Goal: Task Accomplishment & Management: Manage account settings

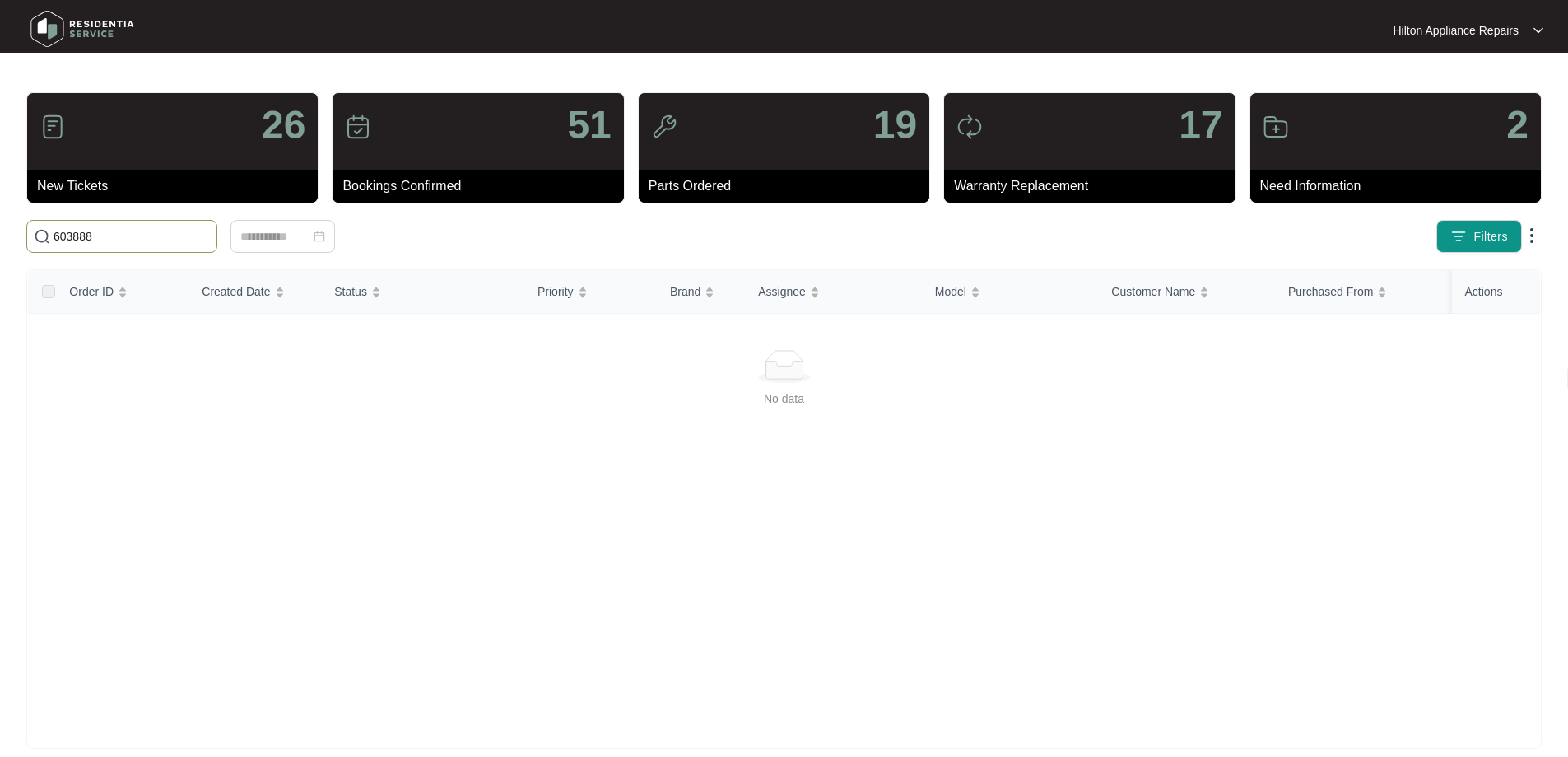
click at [24, 230] on div "603888" at bounding box center [349, 237] width 659 height 33
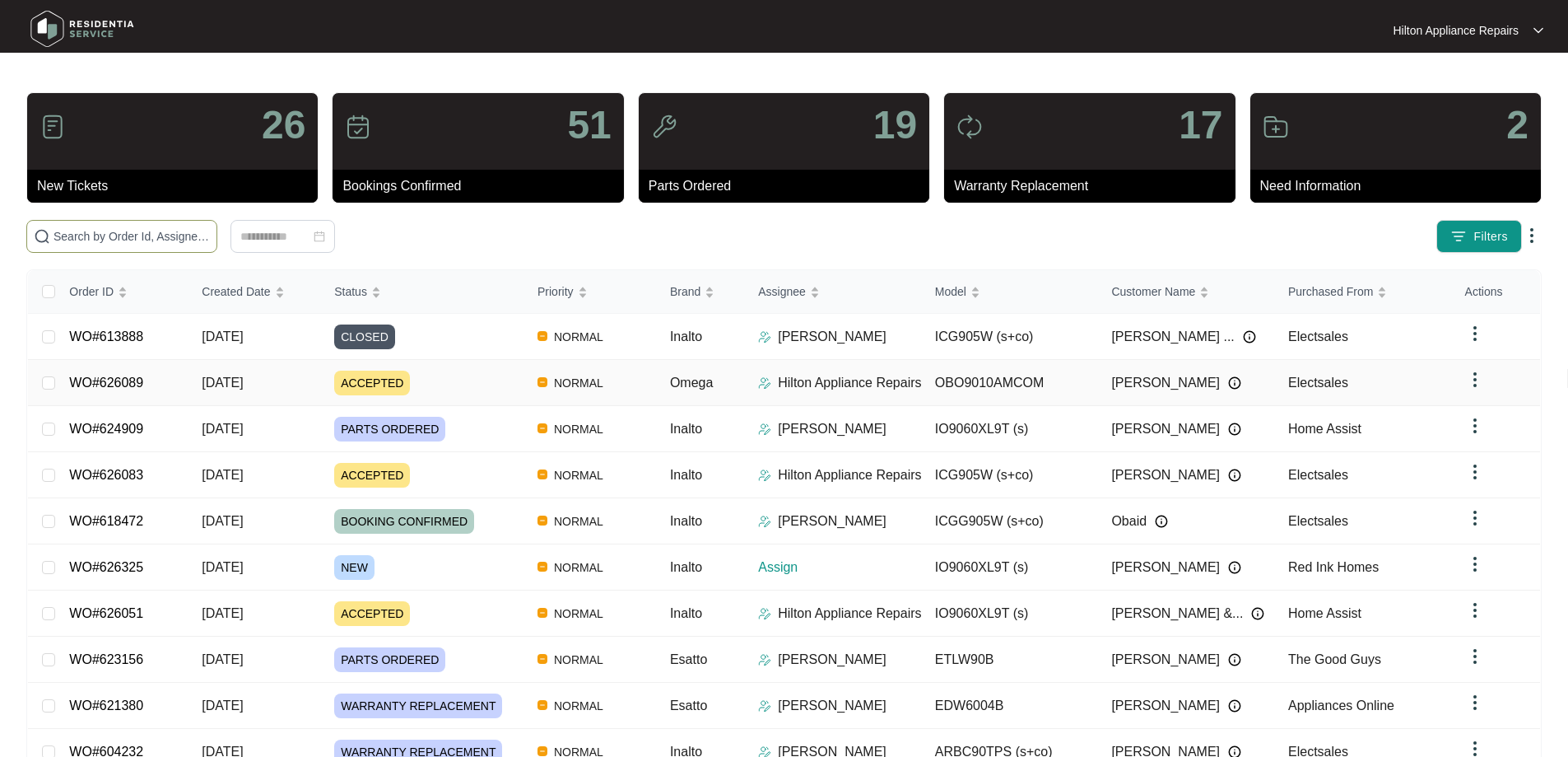
click at [771, 379] on img at bounding box center [765, 383] width 14 height 14
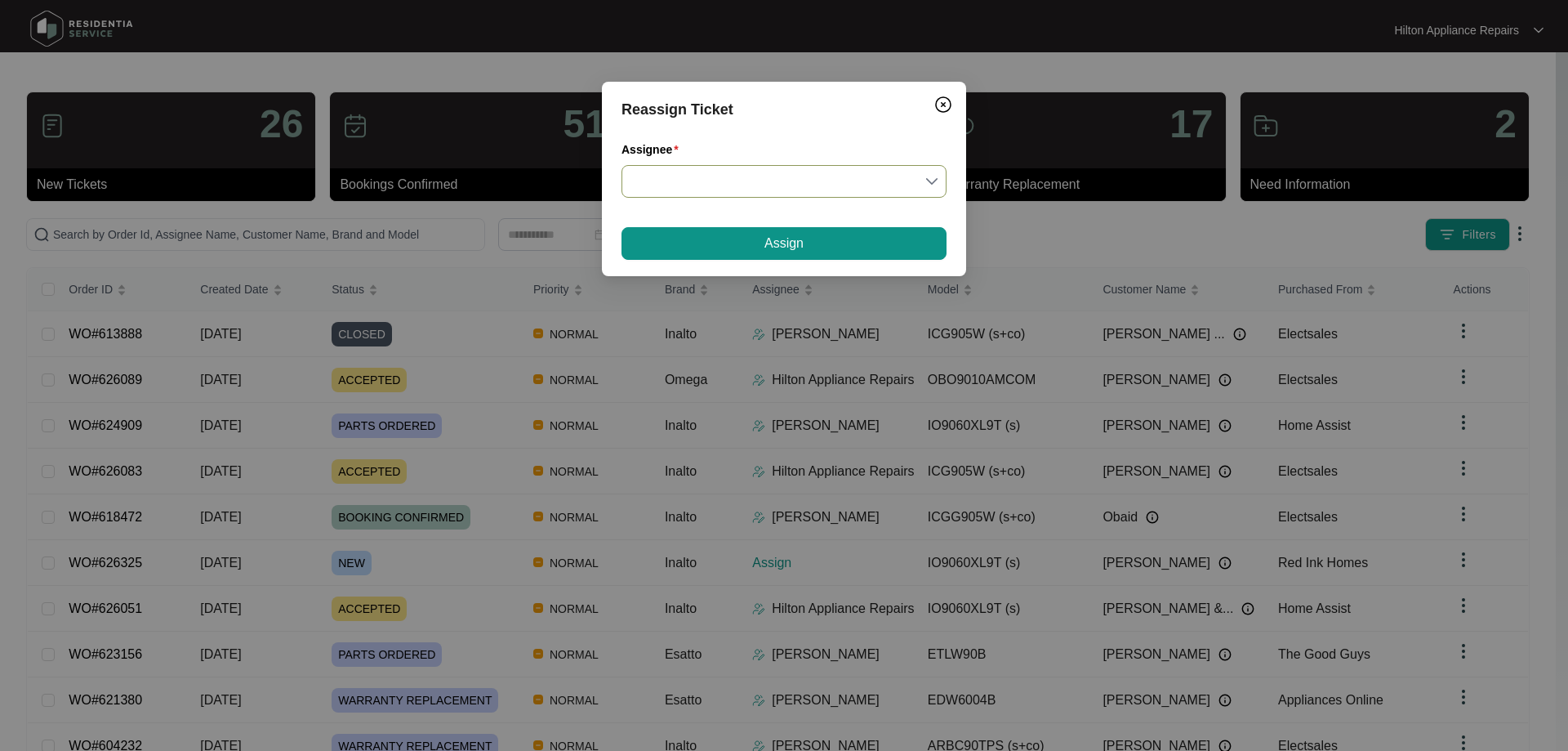
click at [726, 169] on input "Assignee" at bounding box center [784, 181] width 306 height 31
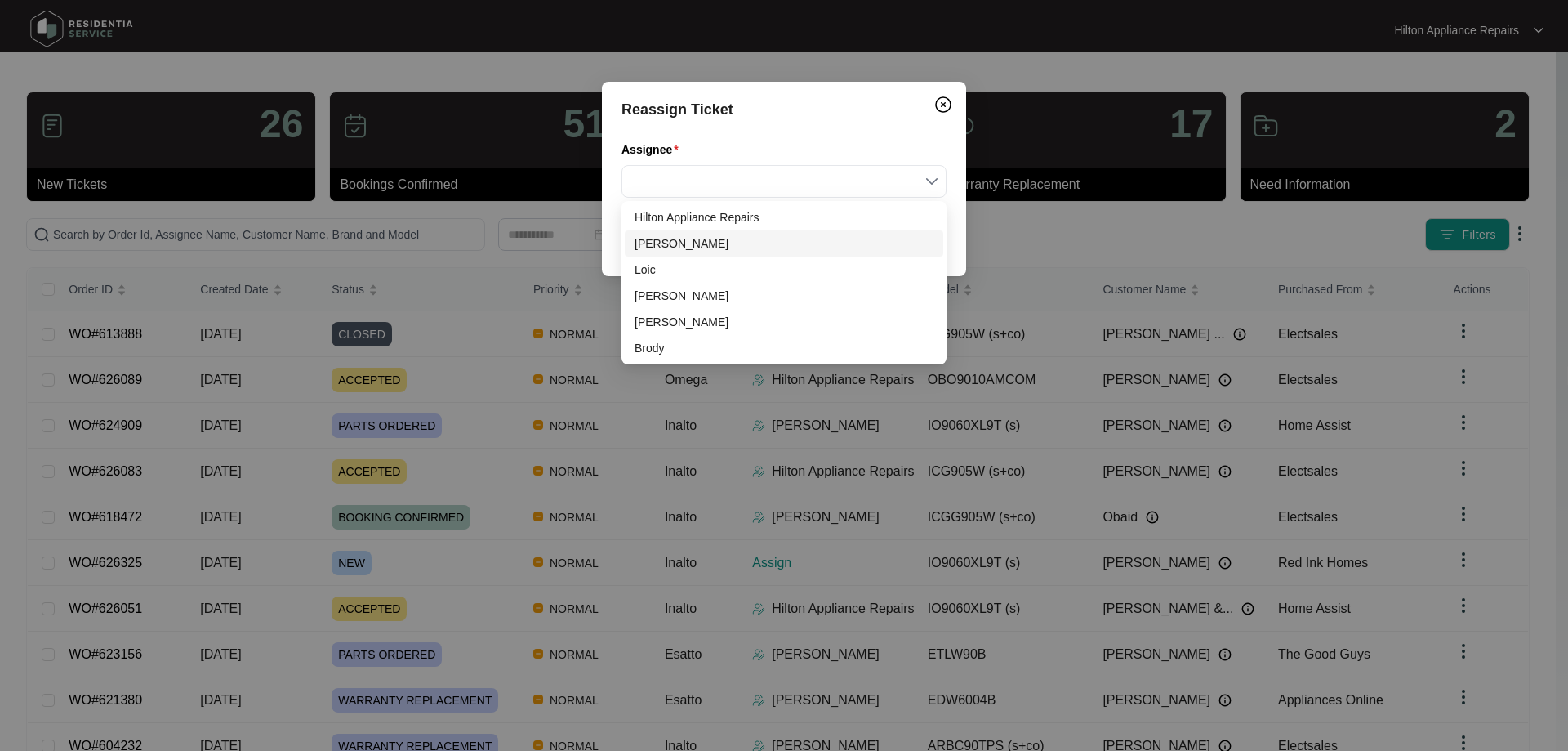
click at [688, 242] on div "[PERSON_NAME]" at bounding box center [784, 243] width 299 height 18
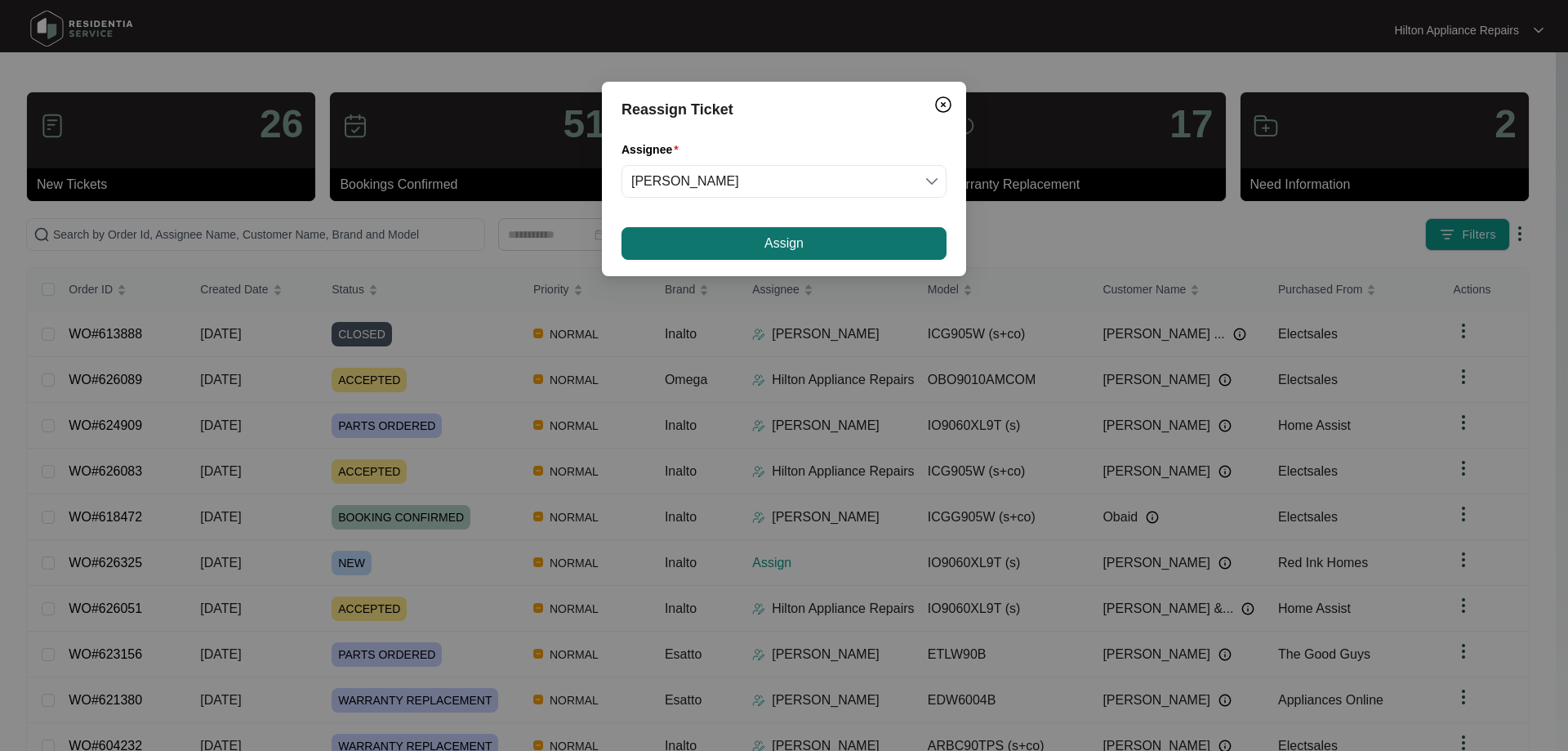
click at [734, 237] on button "Assign" at bounding box center [784, 243] width 325 height 33
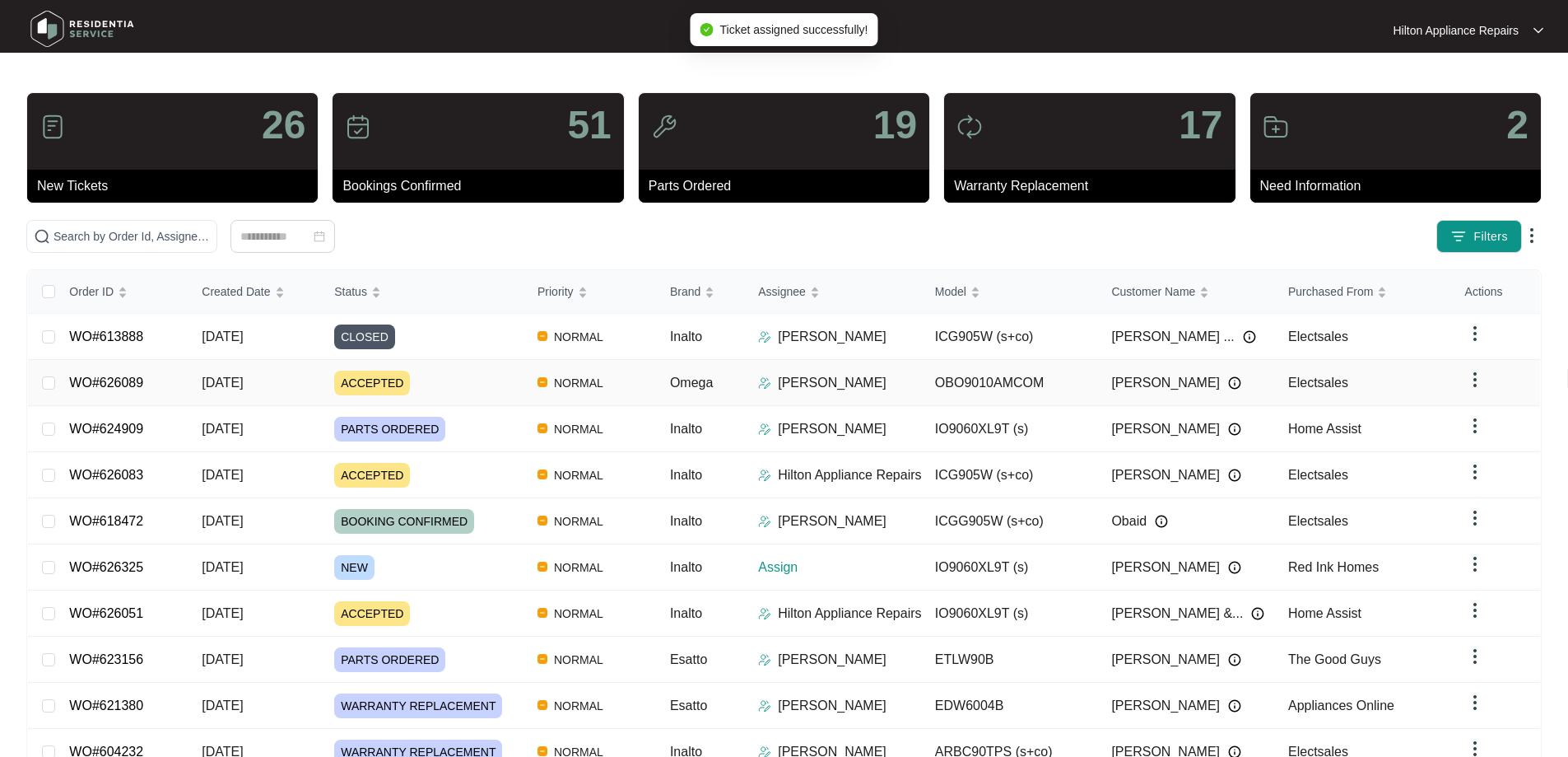
click at [456, 378] on div "ACCEPTED" at bounding box center [429, 382] width 190 height 24
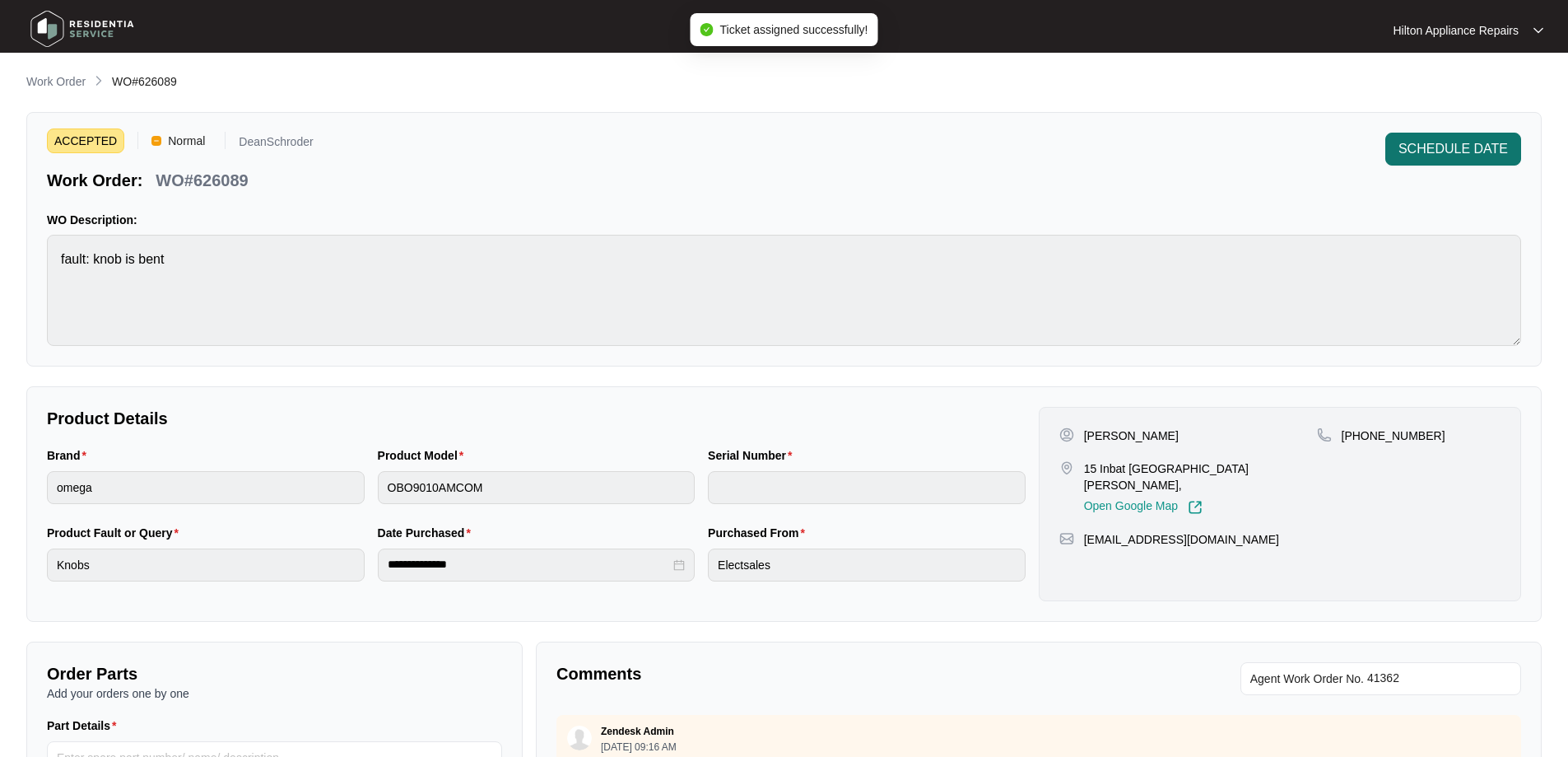
click at [1448, 151] on span "SCHEDULE DATE" at bounding box center [1453, 149] width 110 height 19
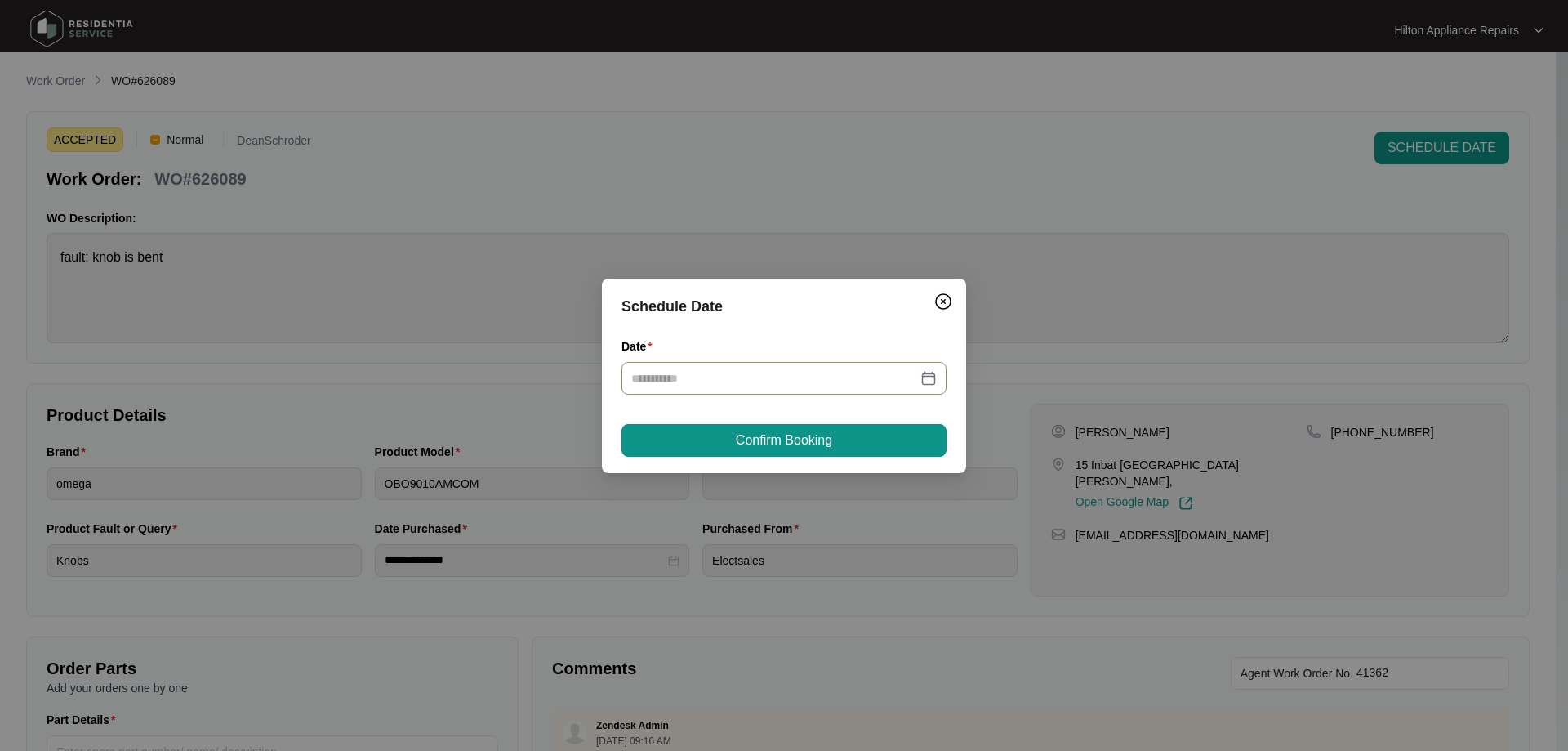
click at [757, 366] on div at bounding box center [784, 378] width 325 height 33
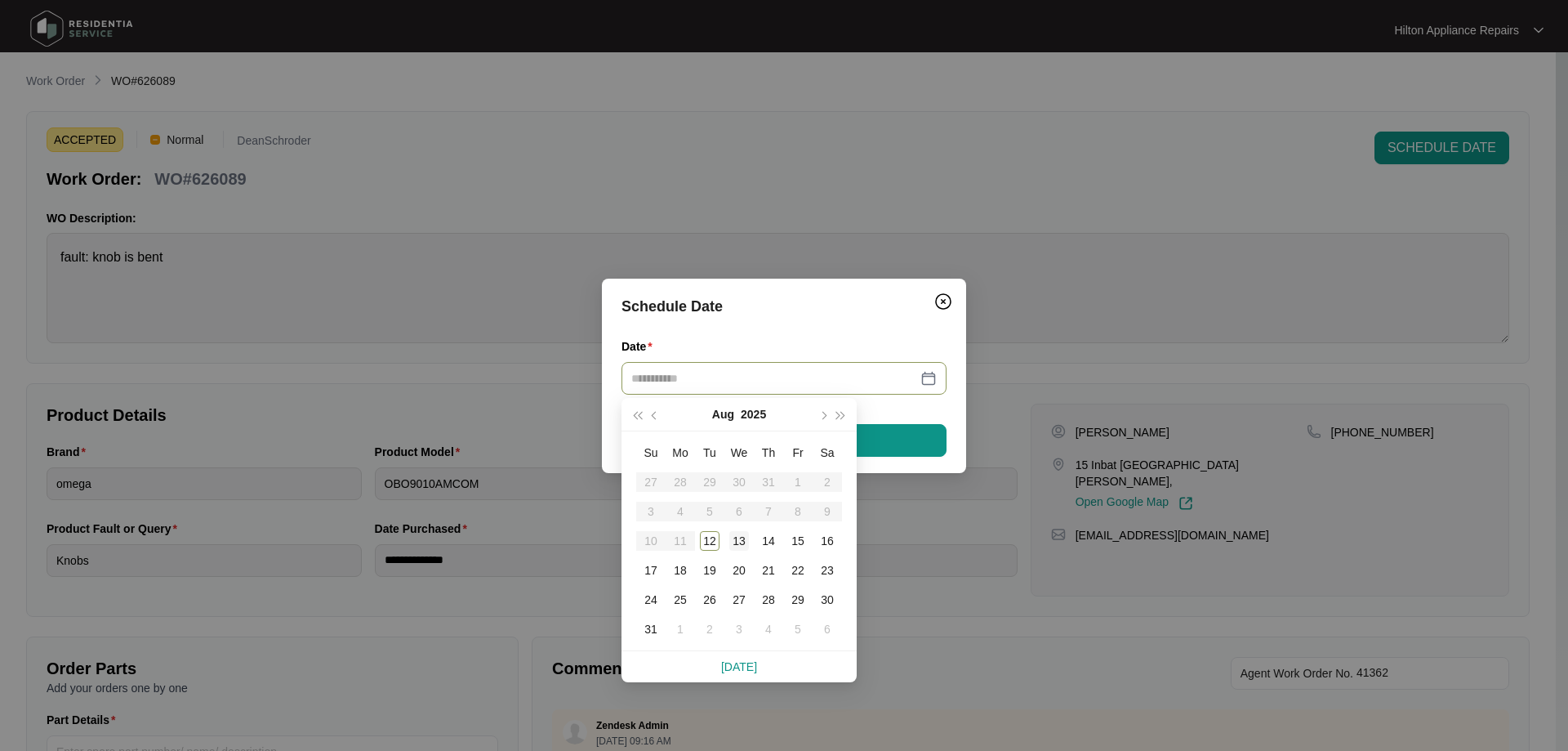
type input "**********"
click at [734, 535] on div "13" at bounding box center [739, 540] width 19 height 19
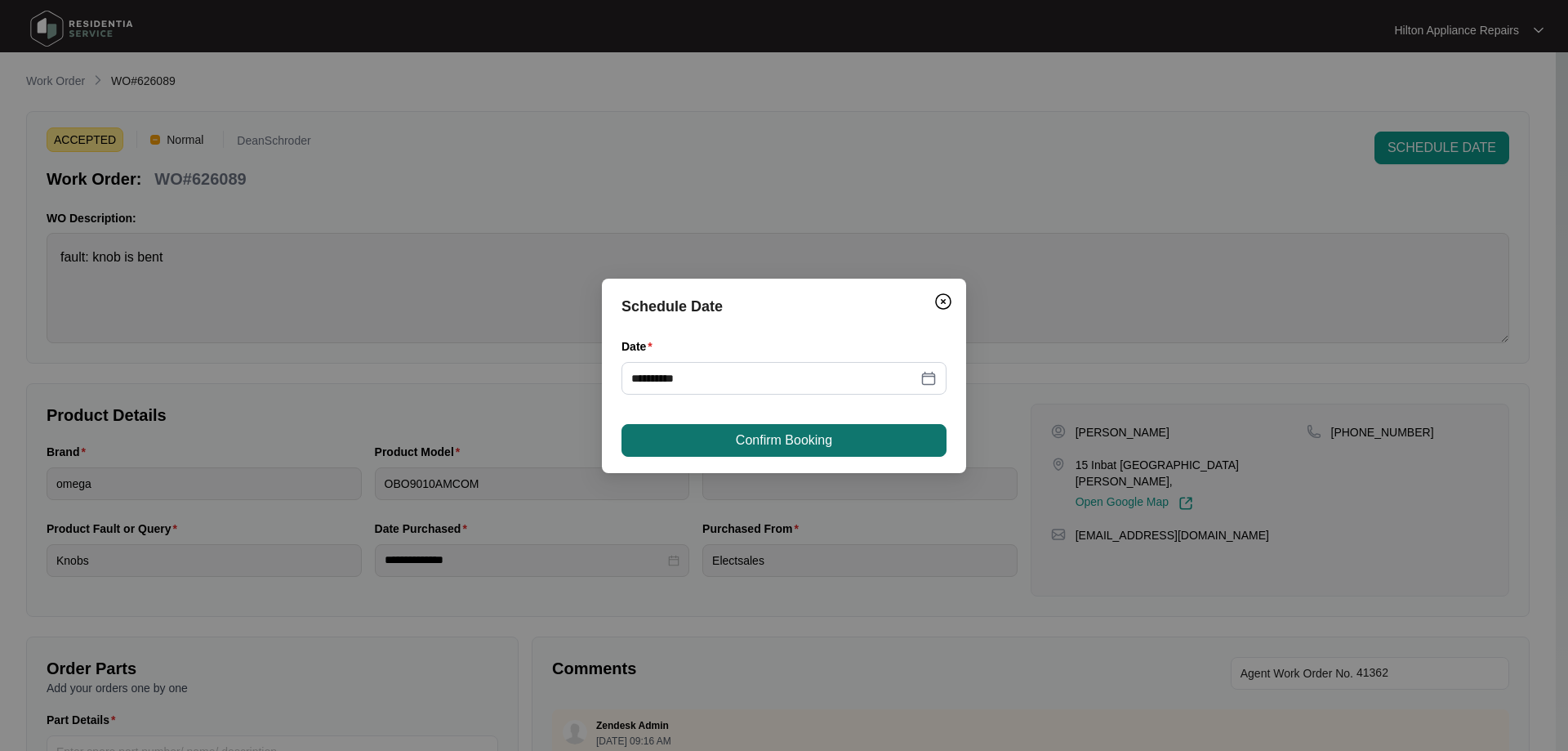
click at [805, 439] on span "Confirm Booking" at bounding box center [784, 440] width 96 height 19
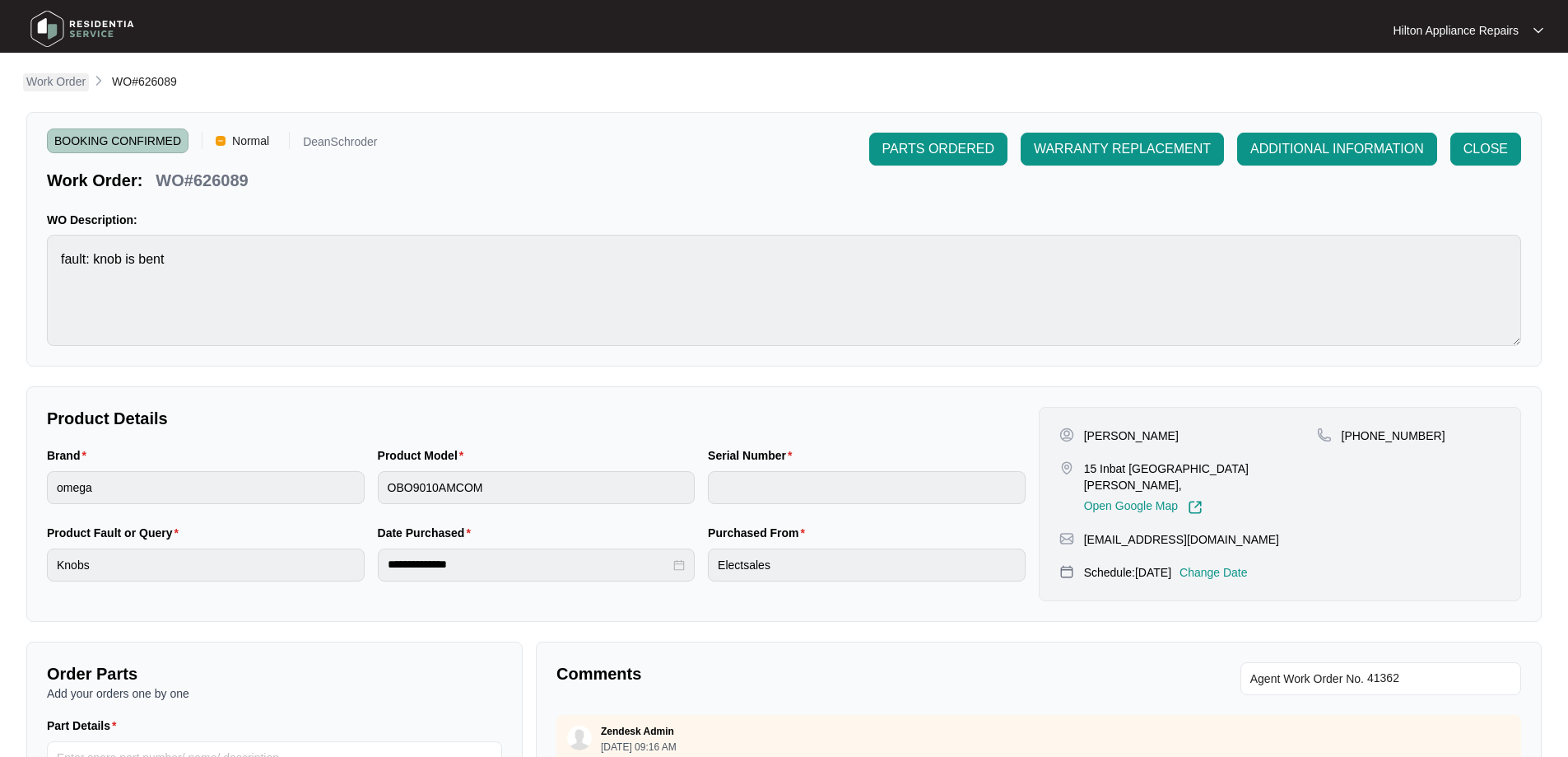
click at [55, 77] on p "Work Order" at bounding box center [55, 81] width 59 height 16
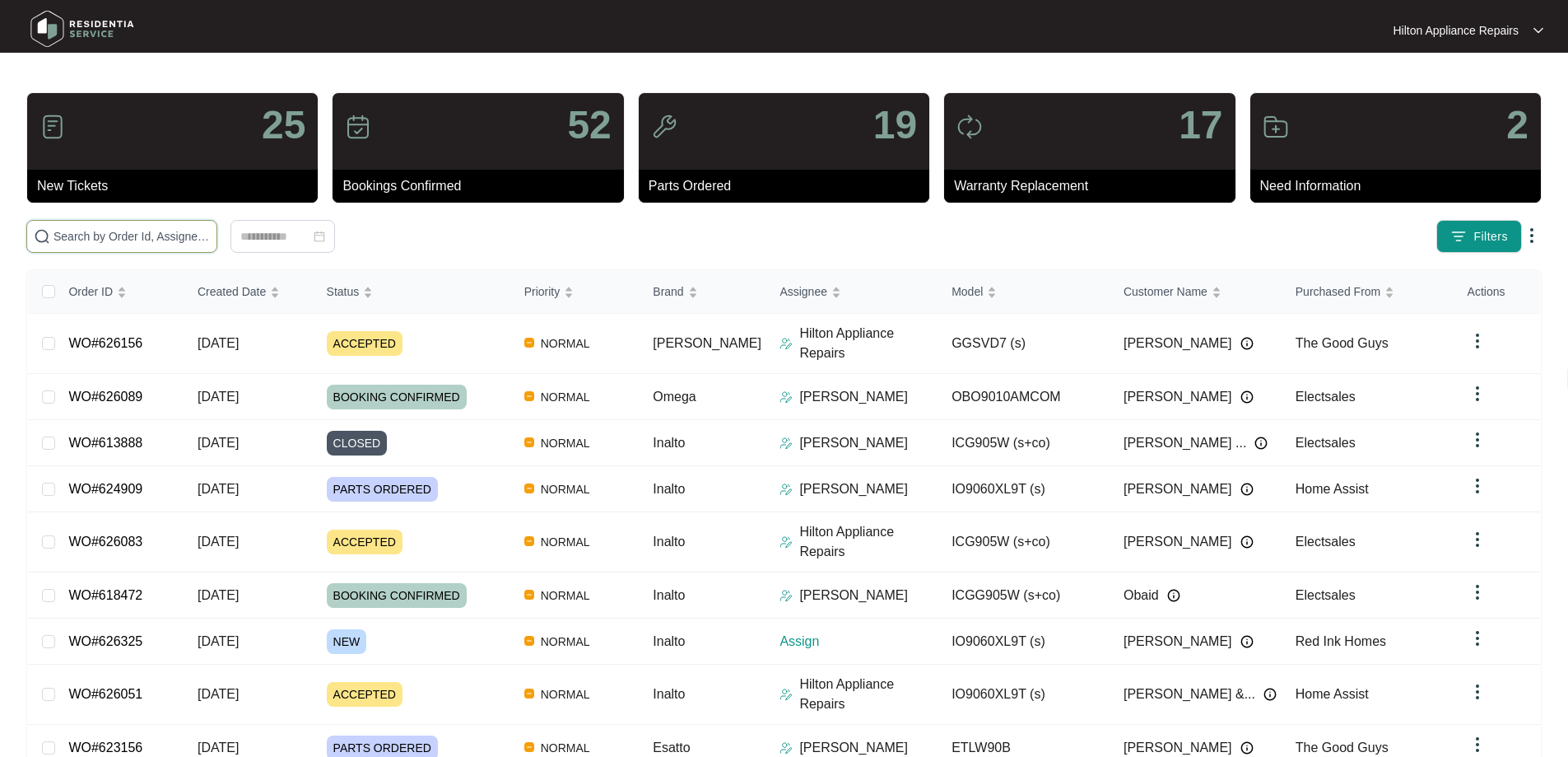
click at [210, 243] on input "text" at bounding box center [131, 236] width 156 height 18
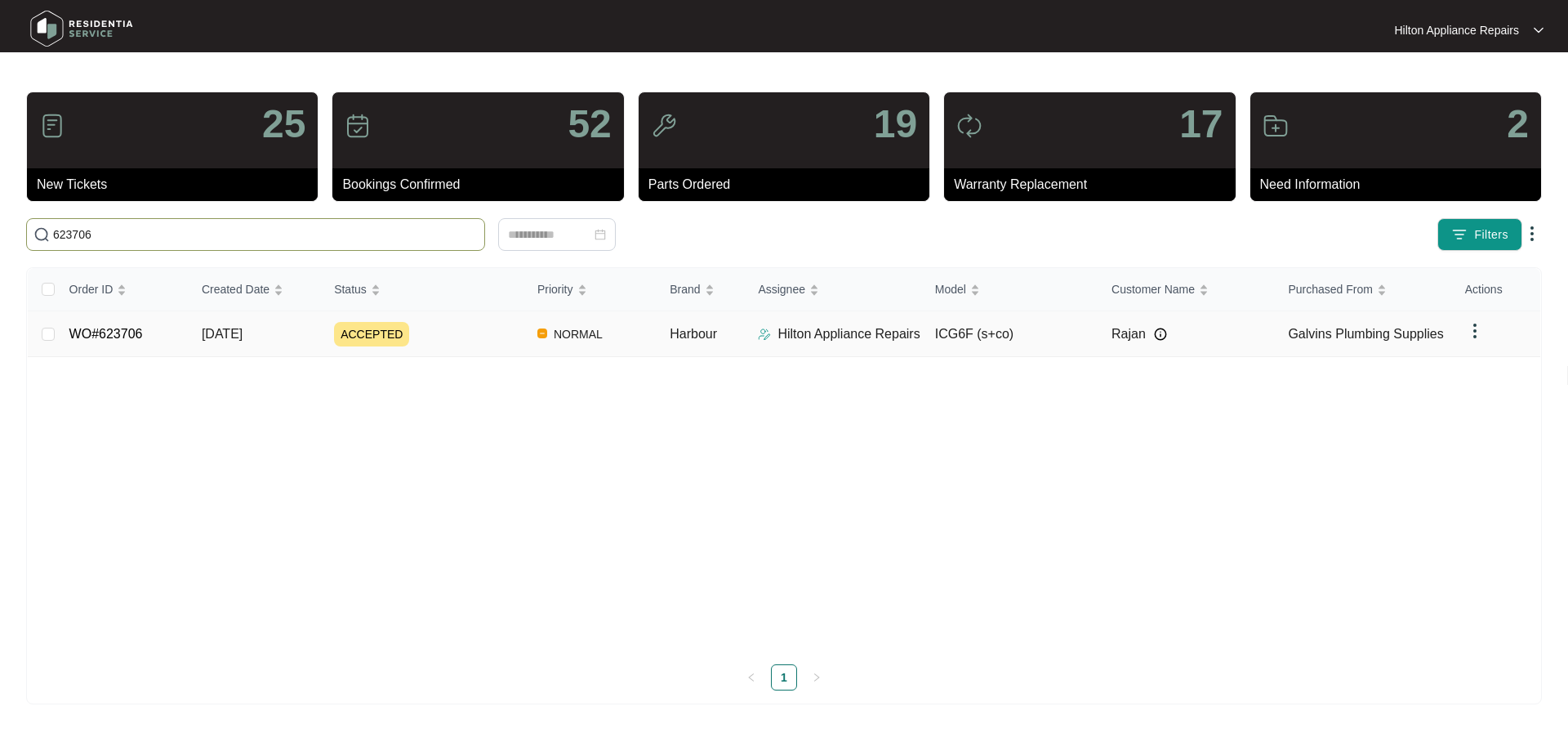
type input "623706"
click at [494, 341] on div "ACCEPTED" at bounding box center [429, 334] width 190 height 24
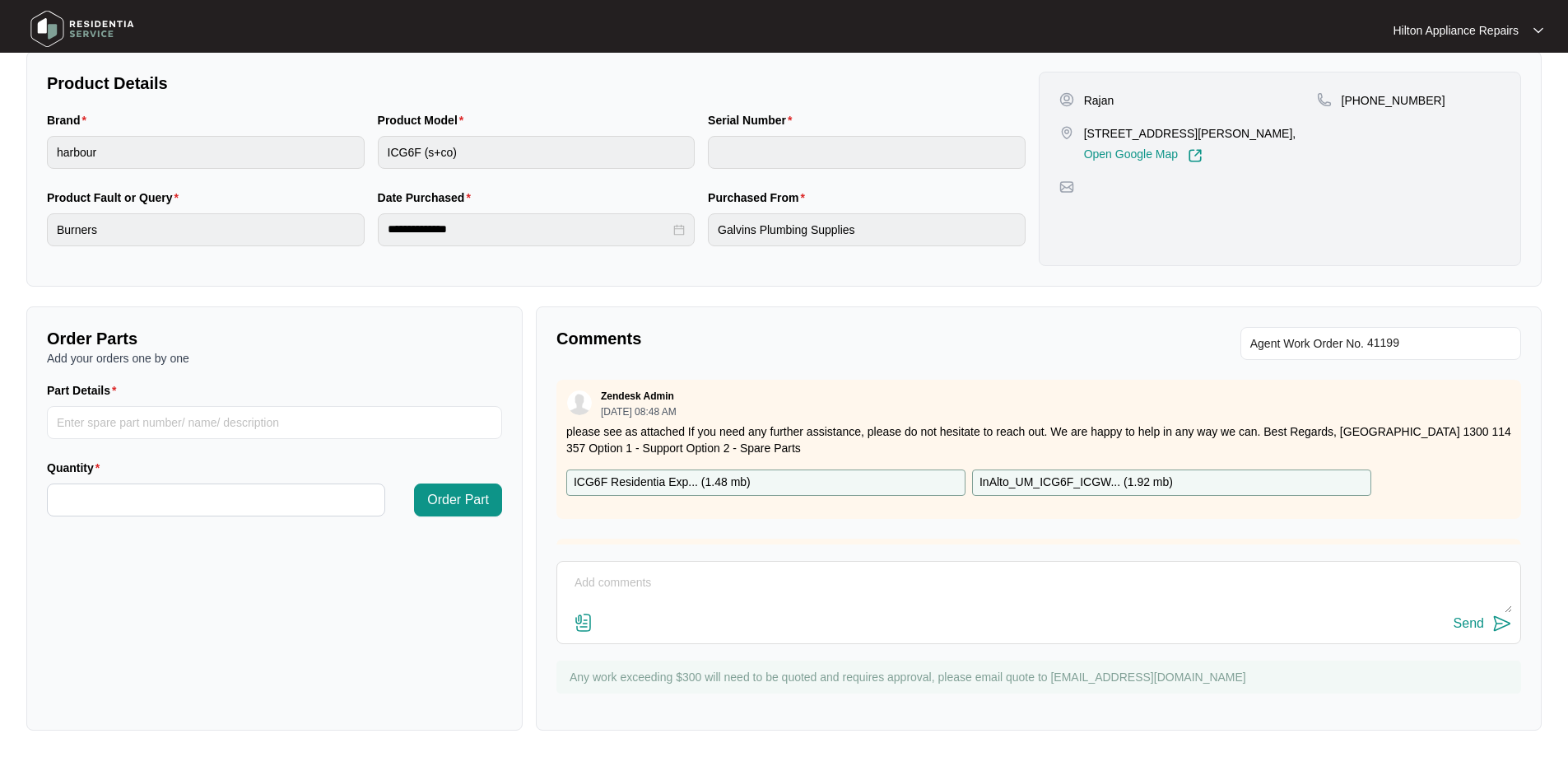
click at [675, 483] on p "ICG6F Residentia Exp... ( 1.48 mb )" at bounding box center [662, 482] width 177 height 18
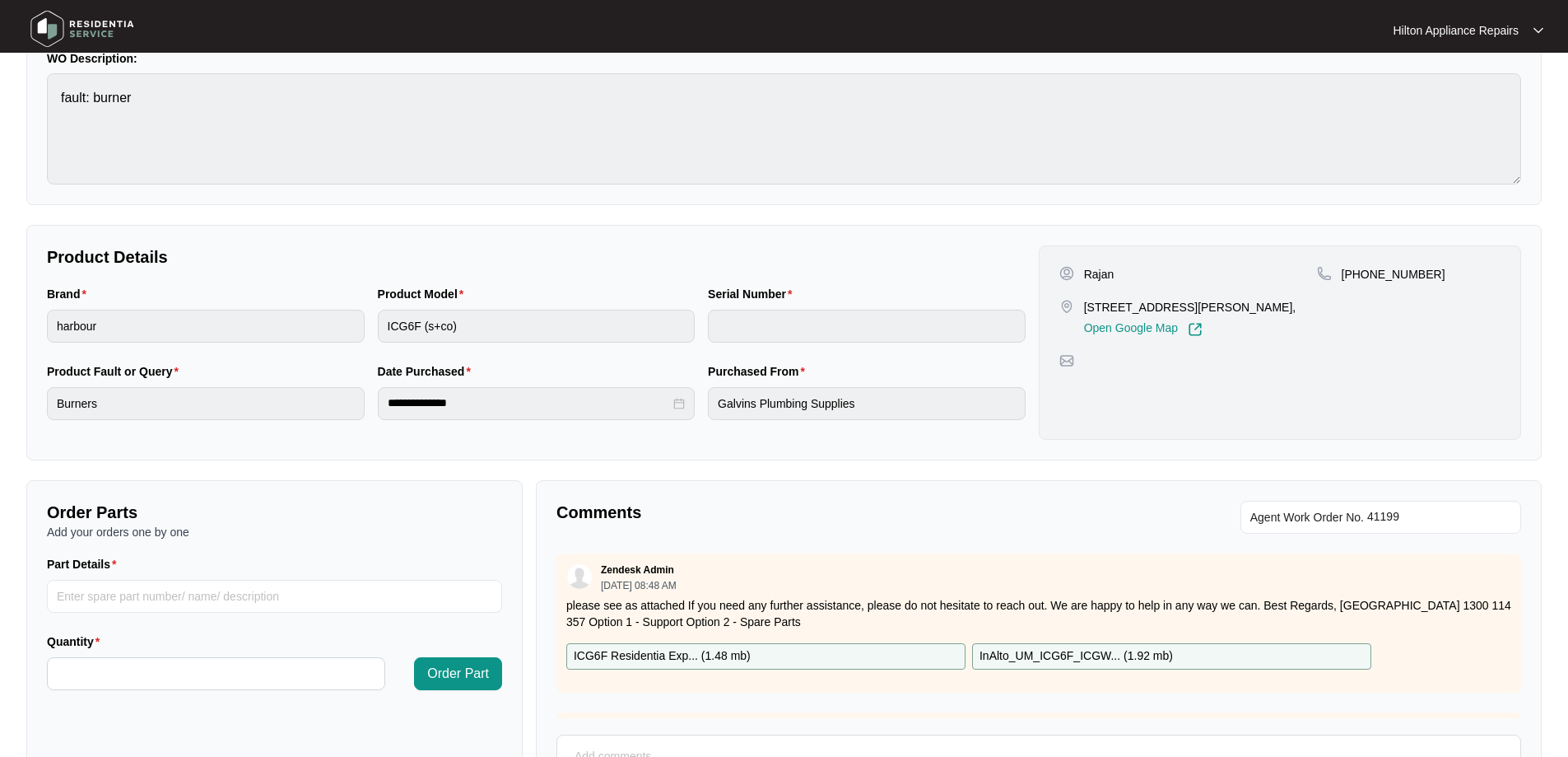
scroll to position [165, 0]
click at [35, 324] on div "**********" at bounding box center [784, 339] width 1516 height 236
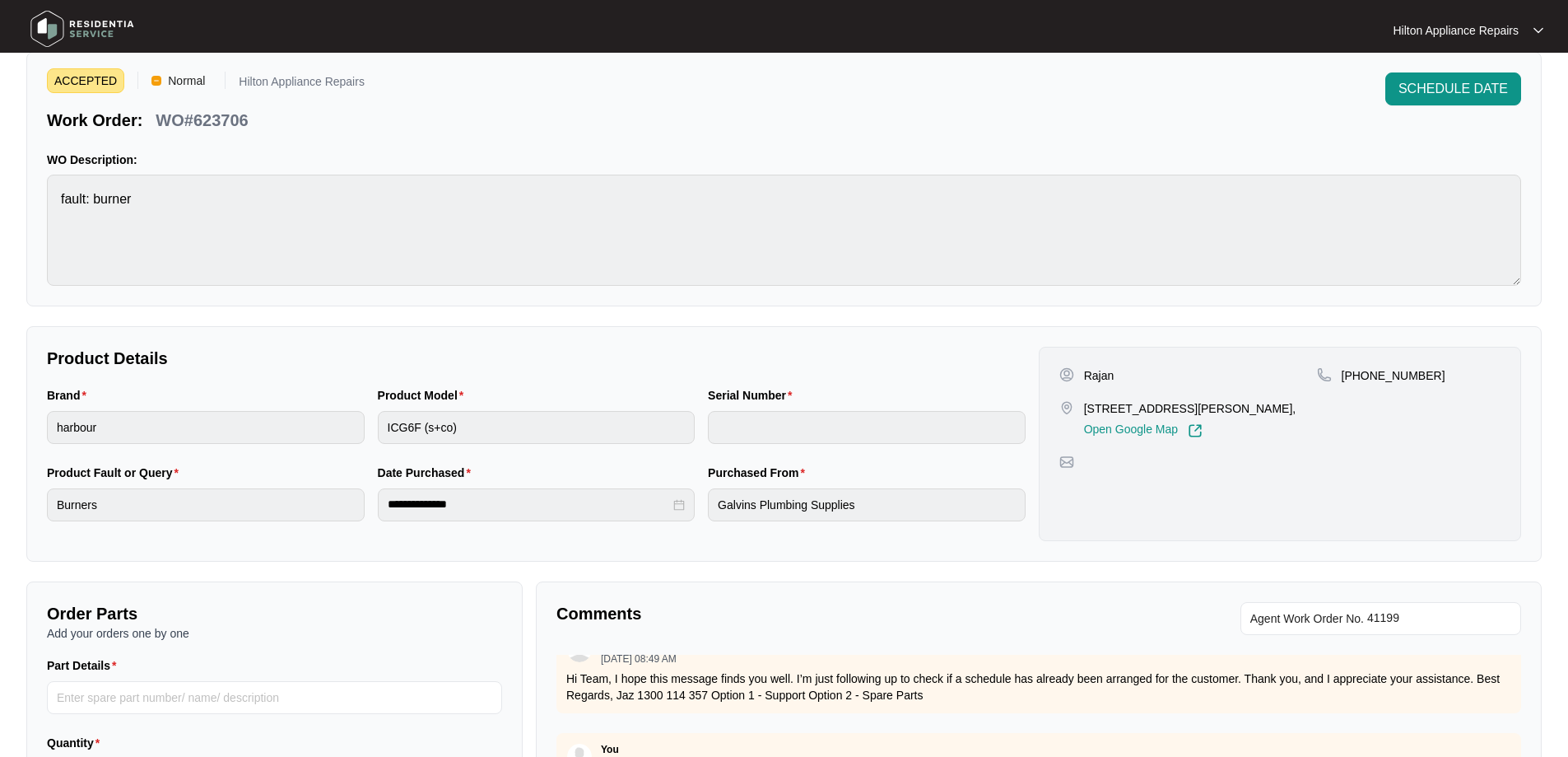
scroll to position [89, 0]
